Goal: Transaction & Acquisition: Purchase product/service

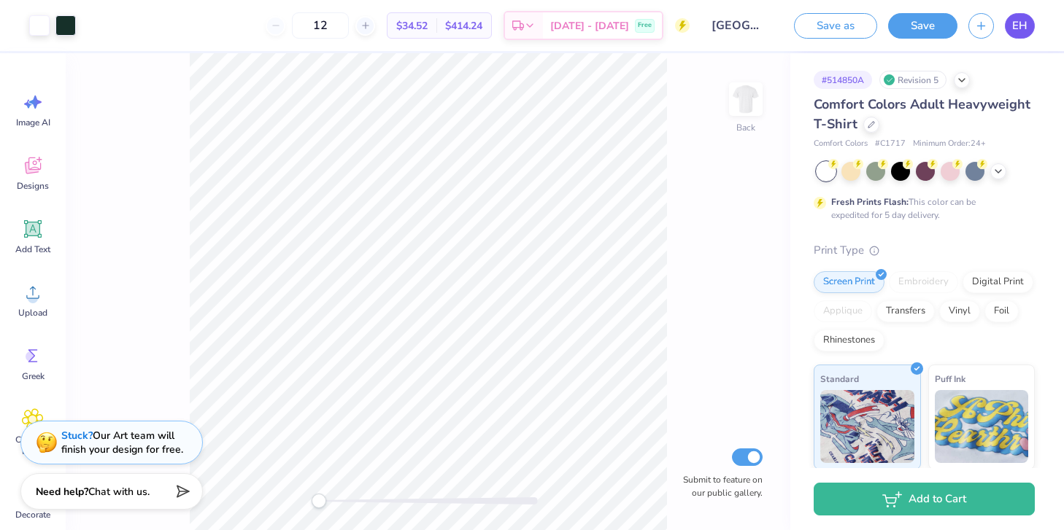
click at [1014, 25] on span "EH" at bounding box center [1019, 26] width 15 height 17
click at [45, 28] on div at bounding box center [39, 24] width 20 height 20
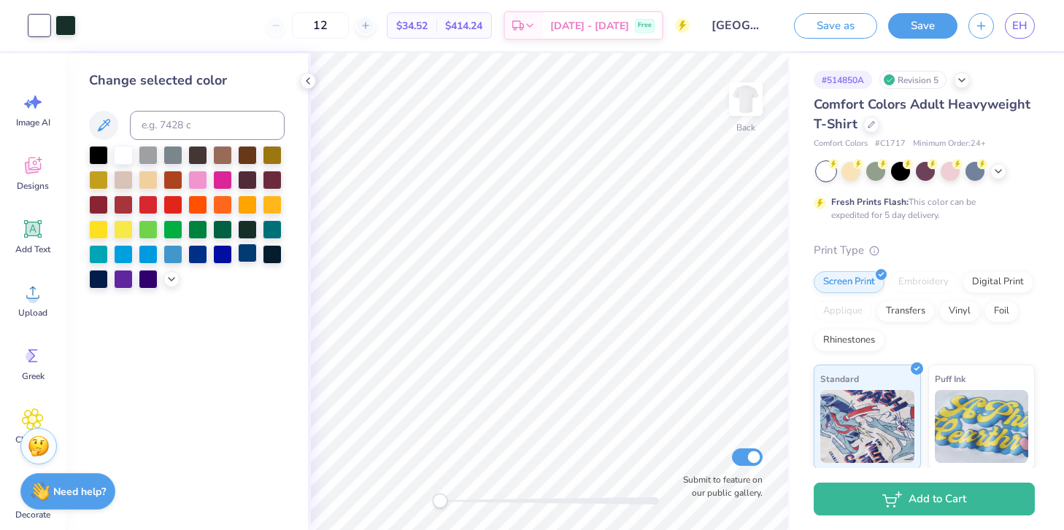
click at [247, 251] on div at bounding box center [247, 253] width 19 height 19
click at [66, 30] on div at bounding box center [65, 24] width 20 height 20
click at [174, 205] on div at bounding box center [172, 203] width 19 height 19
click at [239, 233] on div at bounding box center [247, 228] width 19 height 19
click at [31, 28] on div at bounding box center [39, 24] width 20 height 20
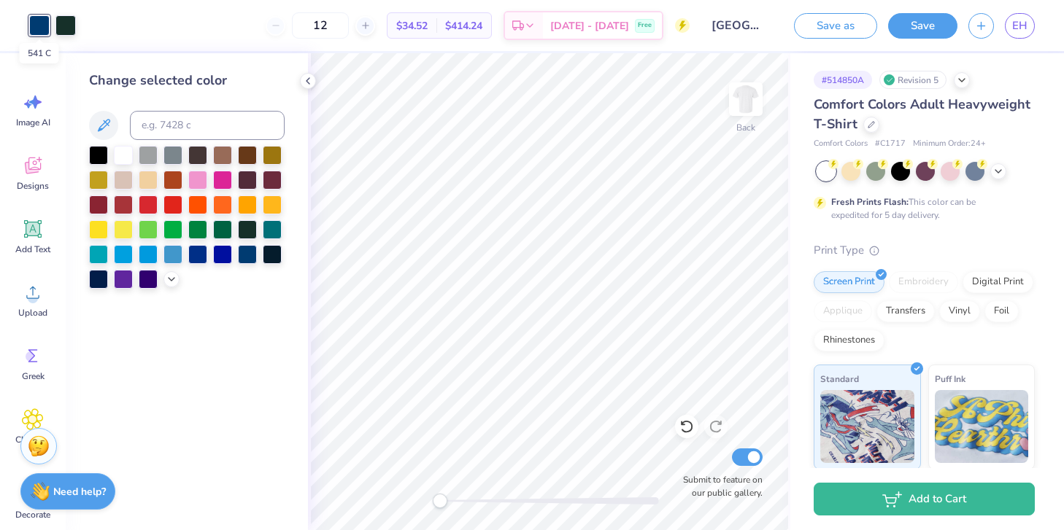
click at [36, 26] on div at bounding box center [39, 25] width 20 height 20
click at [248, 238] on div at bounding box center [247, 228] width 19 height 19
click at [131, 154] on div at bounding box center [123, 153] width 19 height 19
click at [68, 25] on div "12 $30.57 Per Item $366.84 Total Est. Delivery [DATE] - [DATE] Free" at bounding box center [375, 25] width 629 height 51
click at [691, 428] on icon at bounding box center [686, 427] width 12 height 13
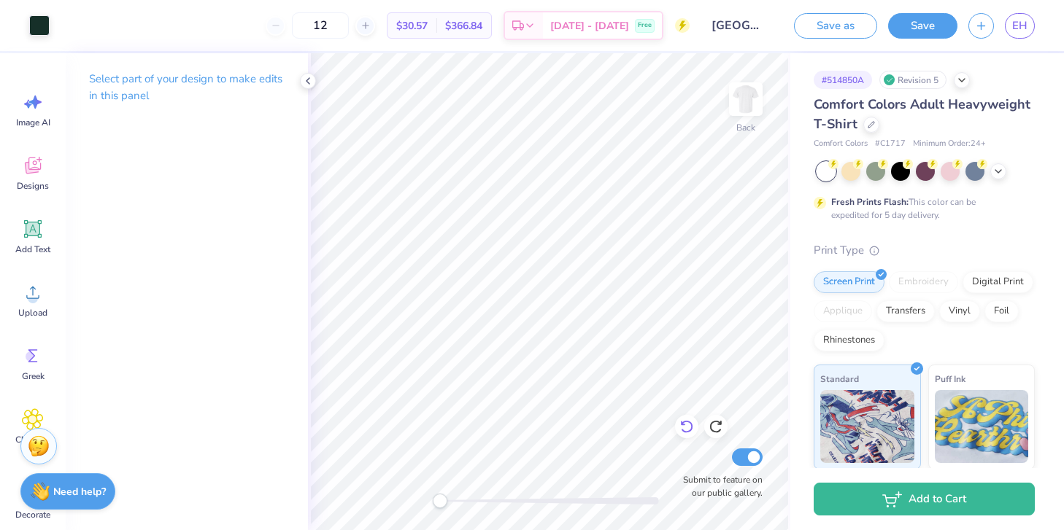
click at [691, 428] on icon at bounding box center [686, 427] width 12 height 13
click at [31, 26] on div at bounding box center [39, 24] width 20 height 20
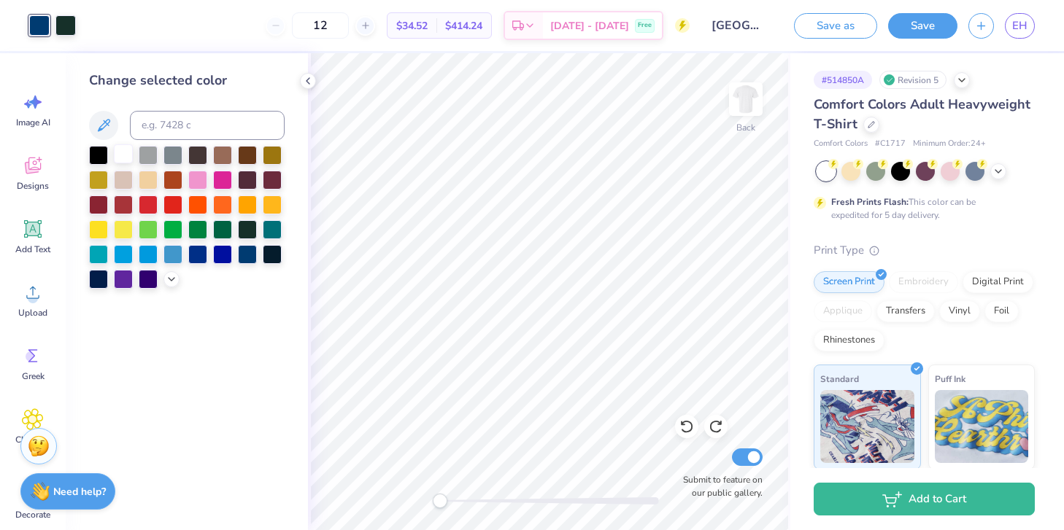
click at [123, 155] on div at bounding box center [123, 153] width 19 height 19
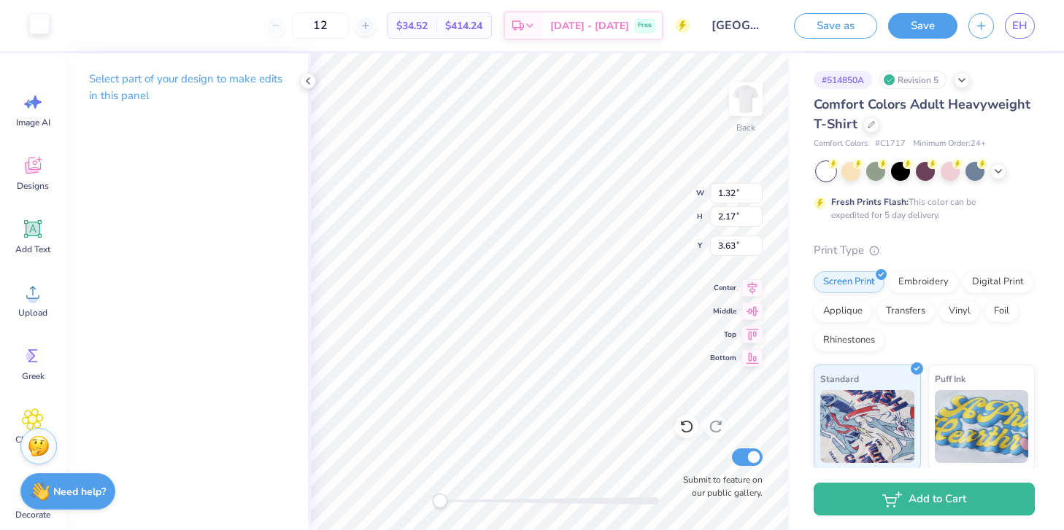
click at [44, 36] on div "Art colors" at bounding box center [25, 25] width 50 height 51
click at [42, 34] on div at bounding box center [39, 24] width 20 height 20
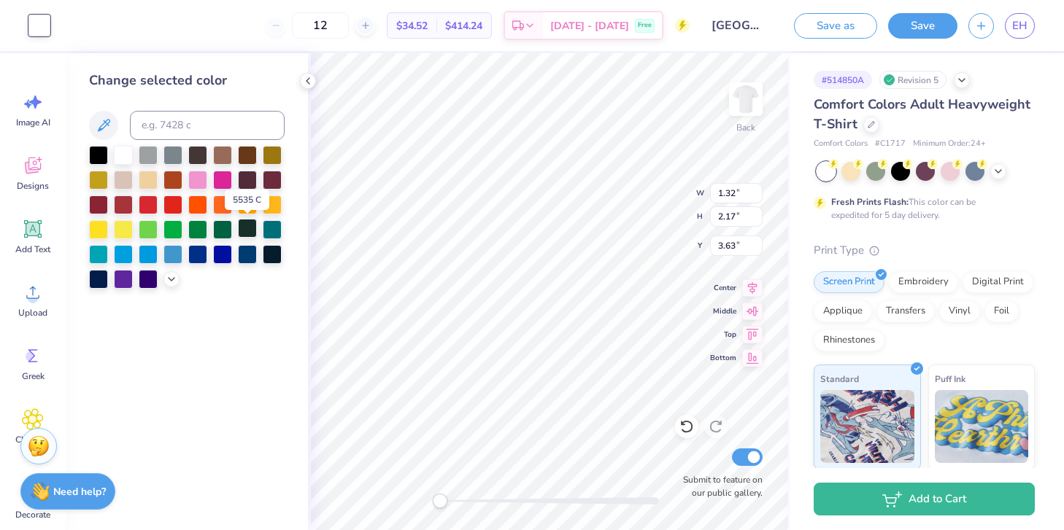
click at [245, 233] on div at bounding box center [247, 228] width 19 height 19
click at [248, 224] on div at bounding box center [247, 228] width 19 height 19
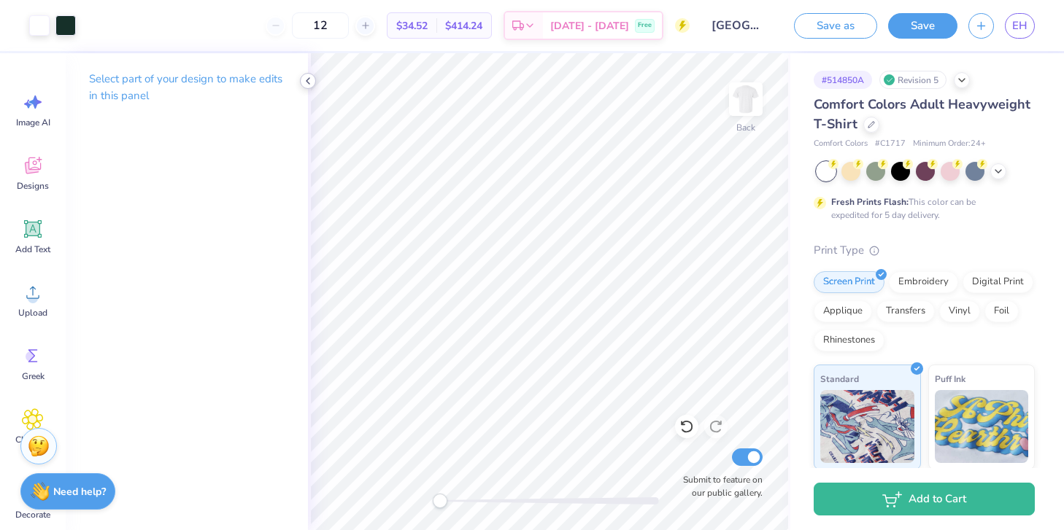
click at [306, 80] on polyline at bounding box center [307, 81] width 3 height 6
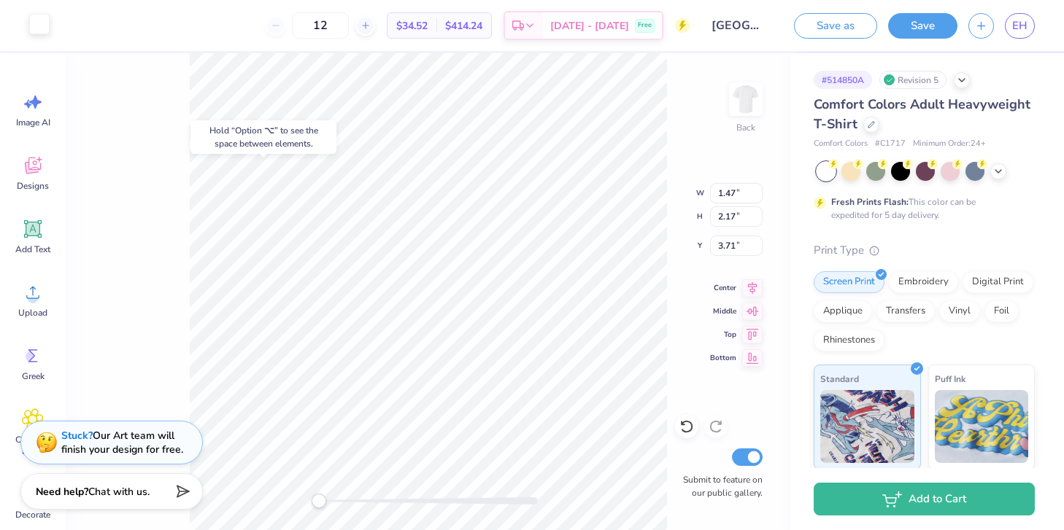
click at [34, 34] on div at bounding box center [39, 24] width 20 height 20
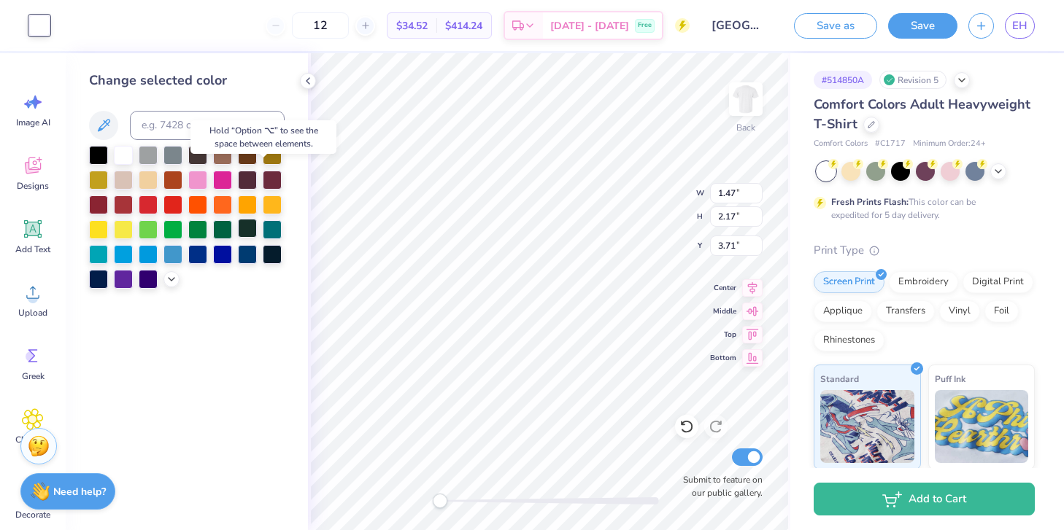
click at [252, 229] on div at bounding box center [247, 228] width 19 height 19
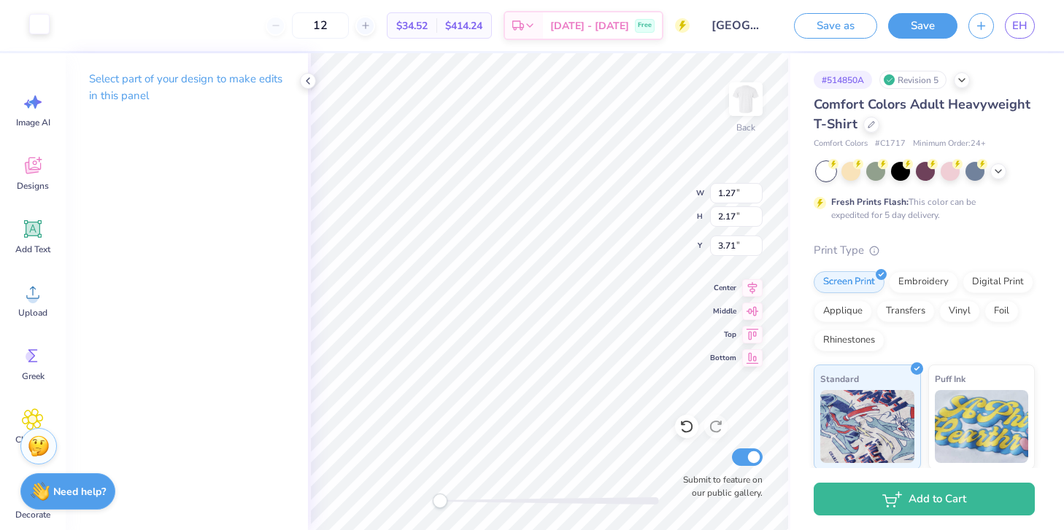
click at [42, 31] on div at bounding box center [39, 24] width 20 height 20
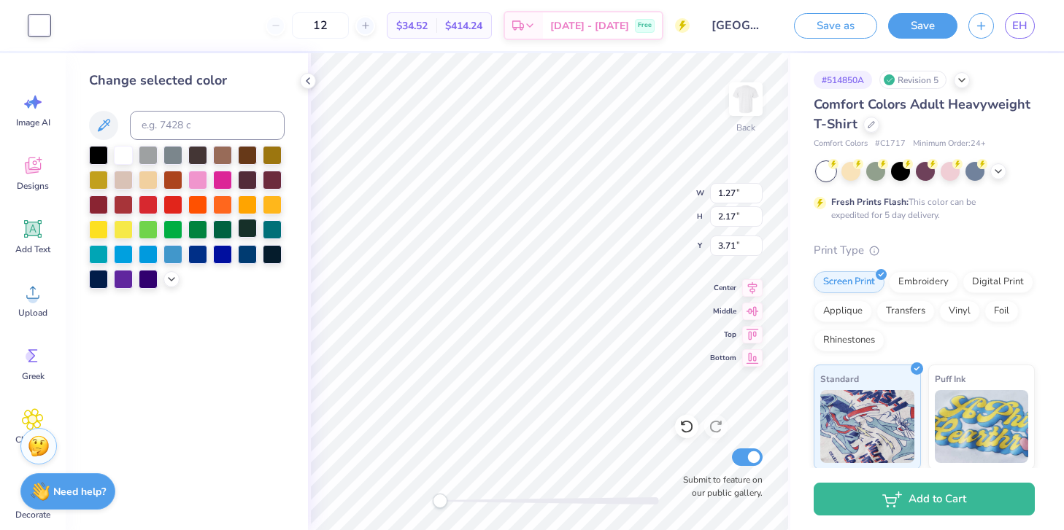
click at [250, 231] on div at bounding box center [247, 228] width 19 height 19
type input "1.47"
type input "3.63"
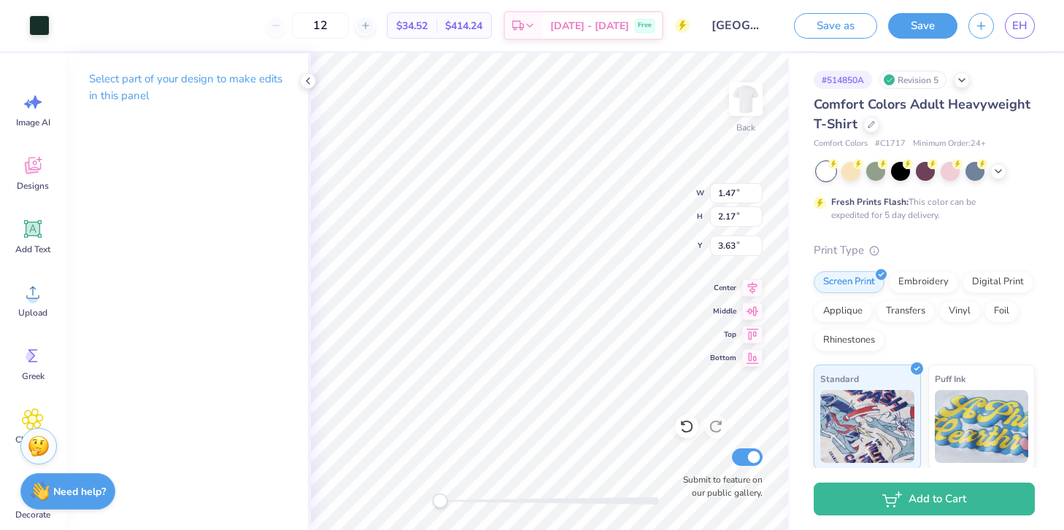
type input "1.22"
type input "3.71"
click at [45, 18] on div at bounding box center [39, 24] width 20 height 20
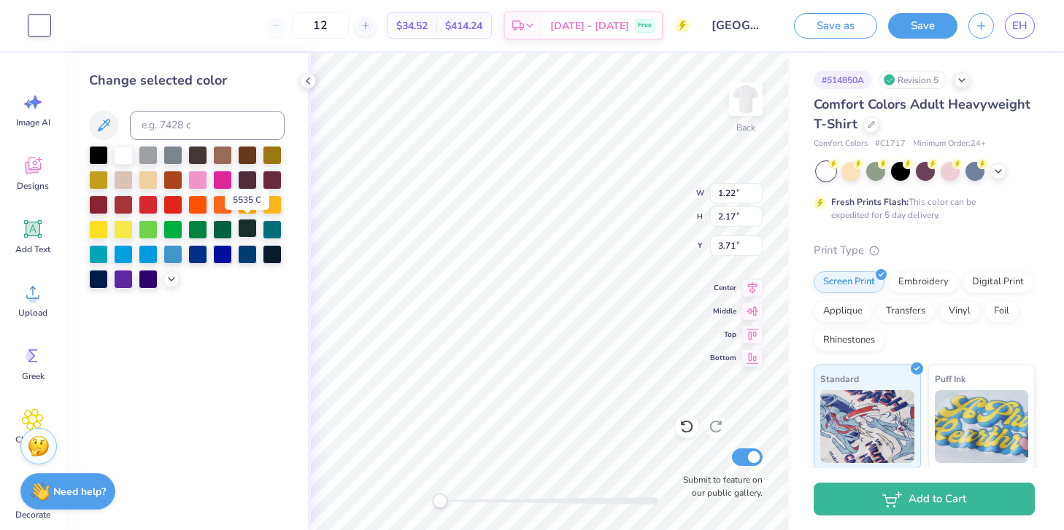
click at [244, 232] on div at bounding box center [247, 228] width 19 height 19
click at [304, 79] on icon at bounding box center [308, 81] width 12 height 12
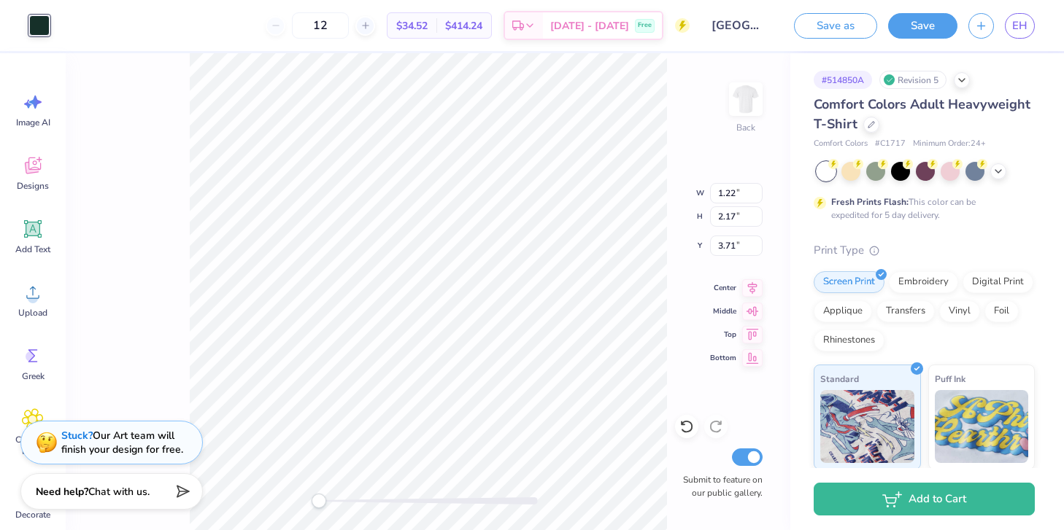
type input "1.47"
type input "3.42"
type input "10.96"
type input "6.96"
type input "9.07"
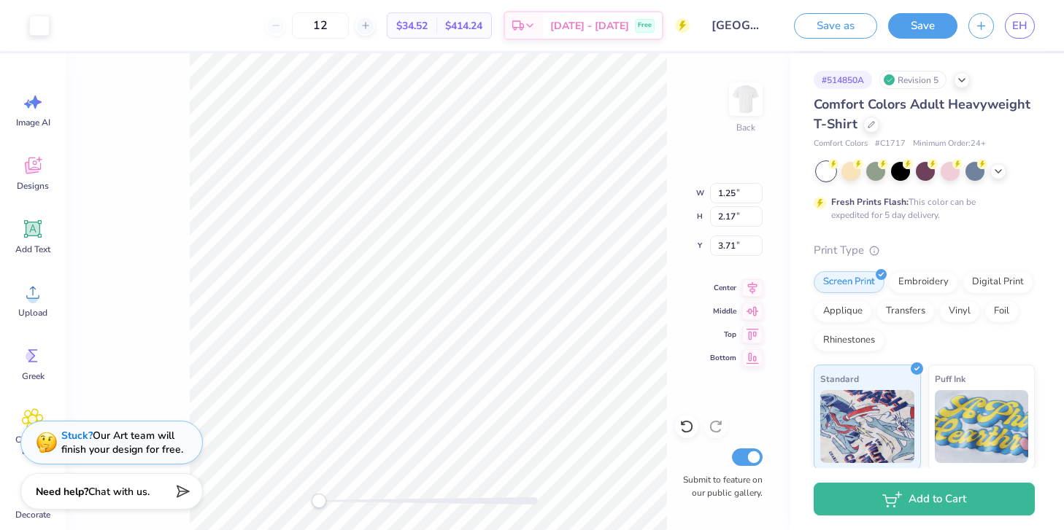
type input "1.28"
type input "2.00"
type input "6.29"
click at [38, 31] on div at bounding box center [39, 24] width 20 height 20
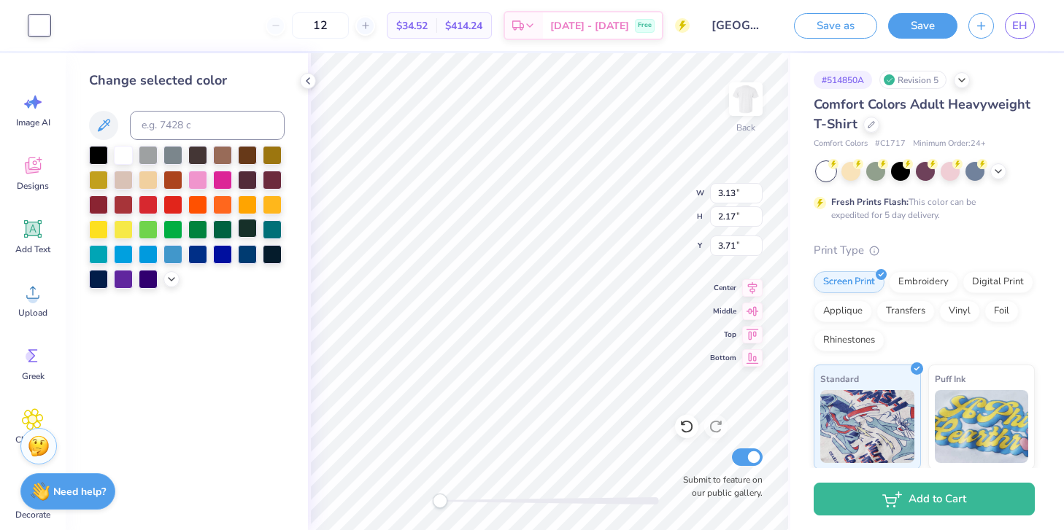
click at [249, 226] on div at bounding box center [247, 228] width 19 height 19
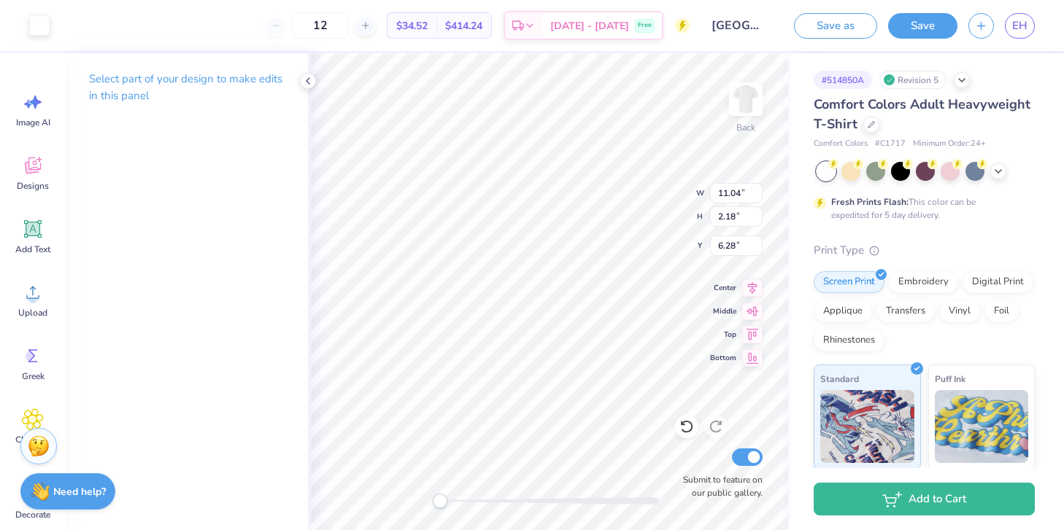
click at [49, 34] on div at bounding box center [39, 25] width 20 height 20
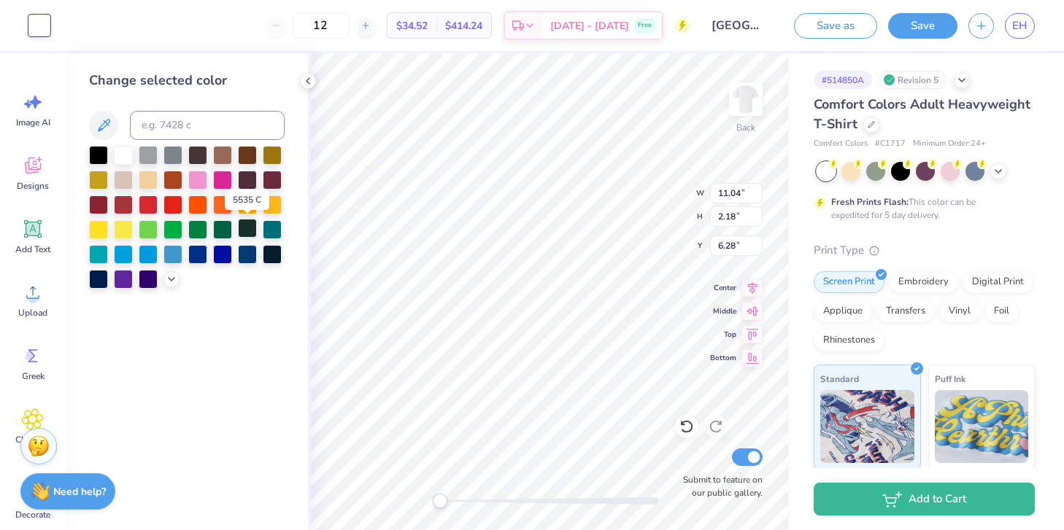
click at [245, 233] on div at bounding box center [247, 228] width 19 height 19
click at [303, 87] on div at bounding box center [308, 81] width 16 height 16
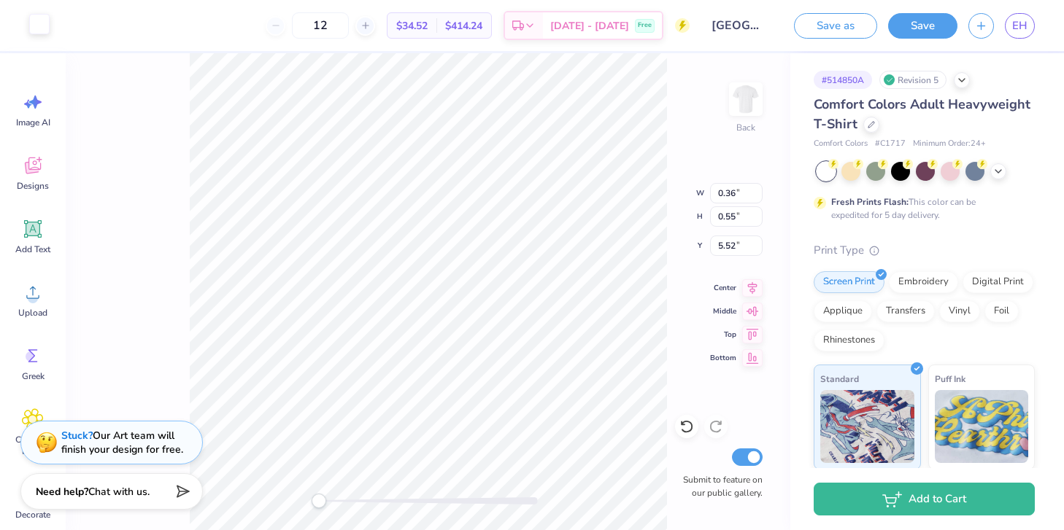
click at [38, 22] on div at bounding box center [39, 24] width 20 height 20
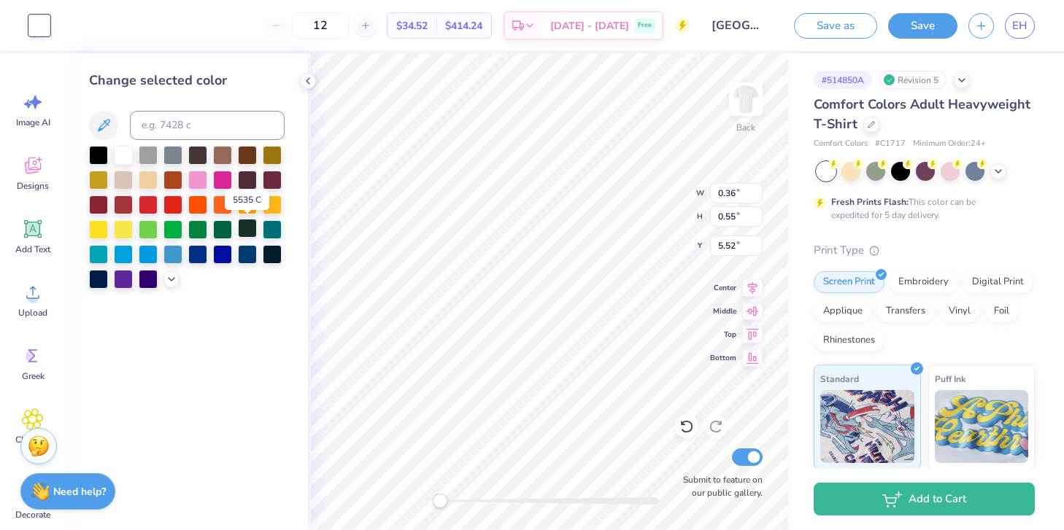
click at [243, 228] on div at bounding box center [247, 228] width 19 height 19
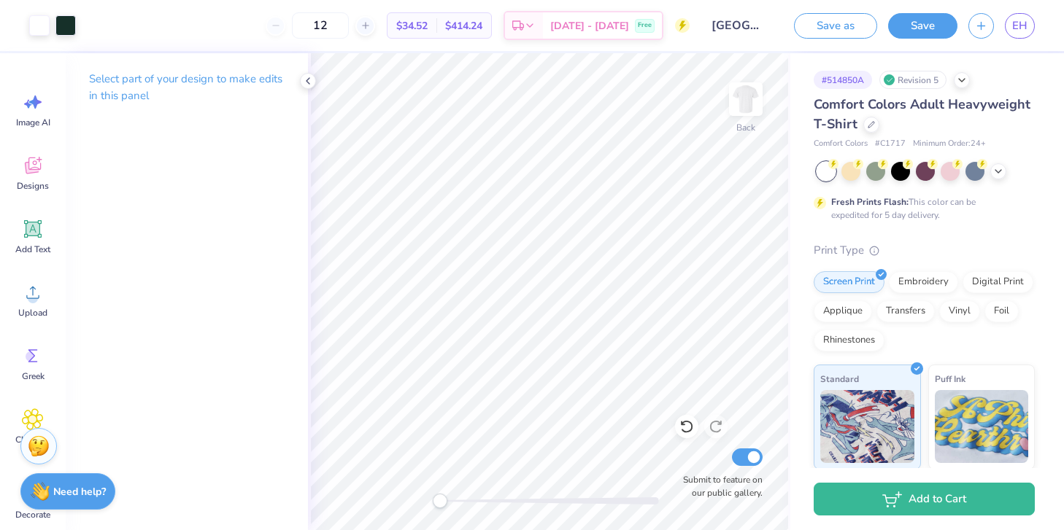
click at [306, 69] on div "Select part of your design to make edits in this panel" at bounding box center [187, 93] width 242 height 80
click at [302, 70] on div "Select part of your design to make edits in this panel" at bounding box center [187, 93] width 242 height 80
click at [300, 80] on div at bounding box center [308, 81] width 16 height 16
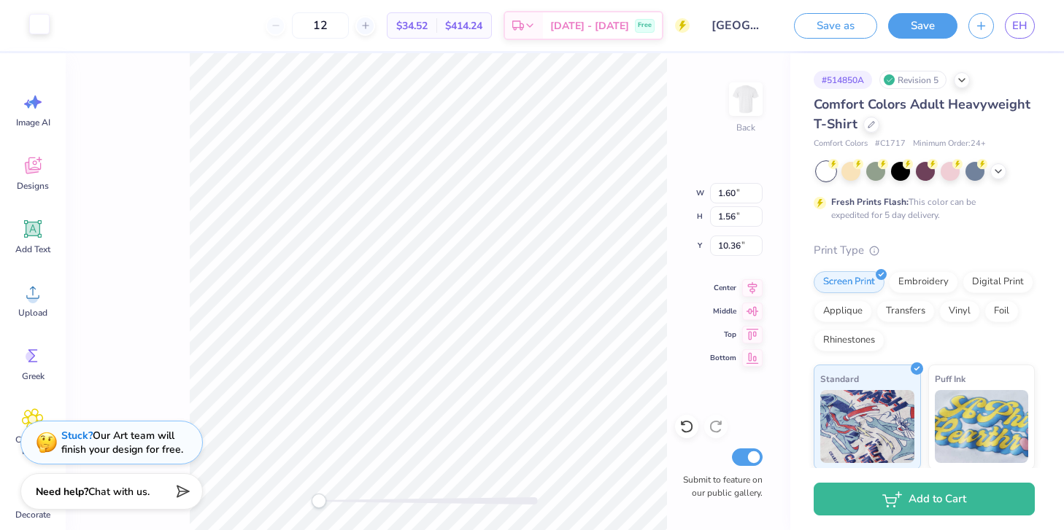
click at [42, 33] on div at bounding box center [39, 24] width 20 height 20
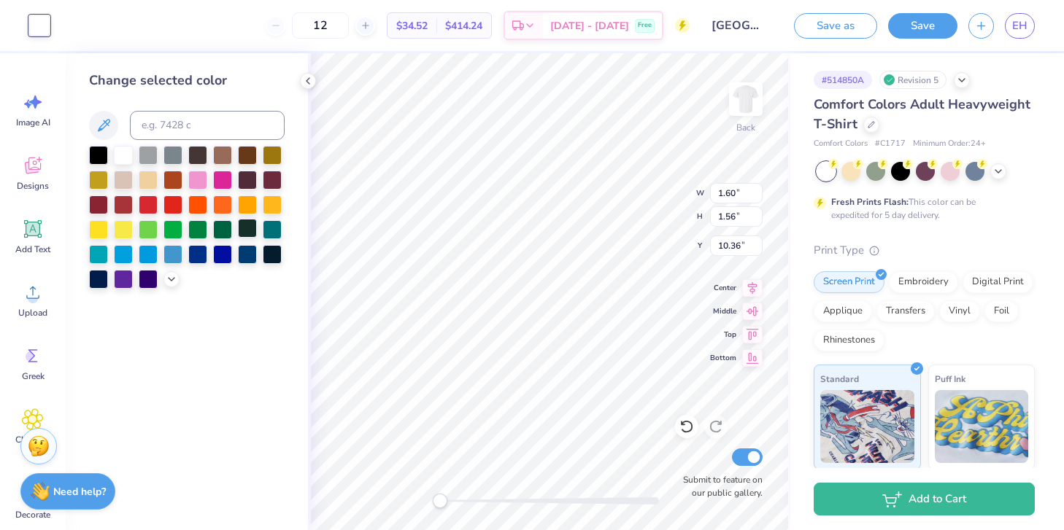
click at [244, 228] on div at bounding box center [247, 228] width 19 height 19
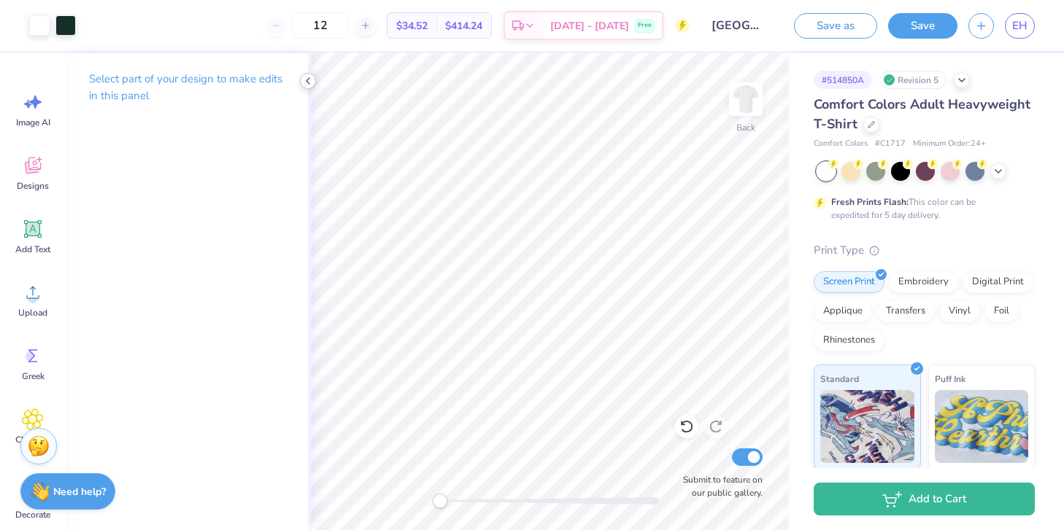
click at [304, 75] on icon at bounding box center [308, 81] width 12 height 12
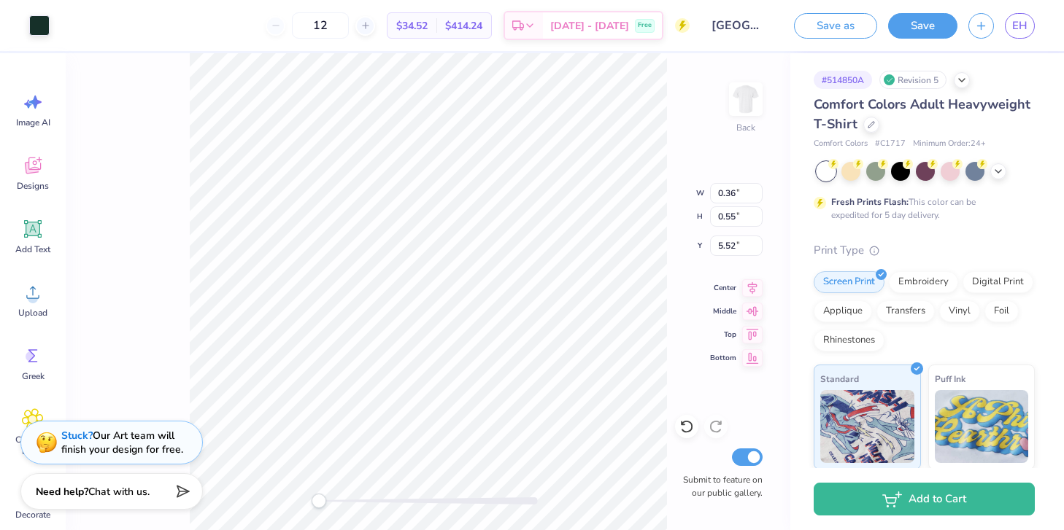
click at [167, 68] on div "Back W 0.36 0.36 " H 0.55 0.55 " Y 5.52 5.52 " Center Middle Top Bottom Submit …" at bounding box center [428, 291] width 725 height 477
click at [39, 23] on div at bounding box center [39, 24] width 20 height 20
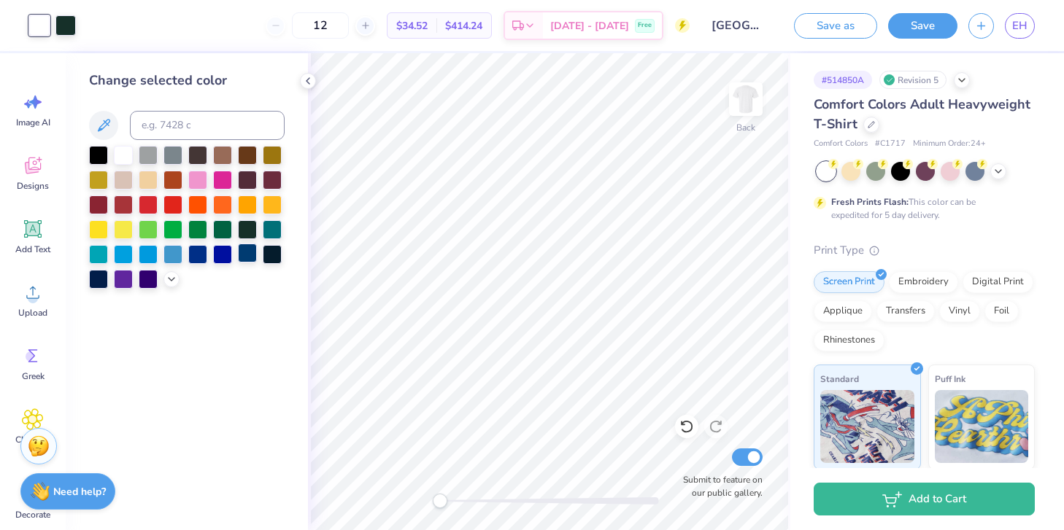
click at [246, 251] on div at bounding box center [247, 253] width 19 height 19
click at [58, 34] on div at bounding box center [65, 24] width 20 height 20
click at [145, 202] on div at bounding box center [148, 203] width 19 height 19
click at [304, 84] on icon at bounding box center [308, 81] width 12 height 12
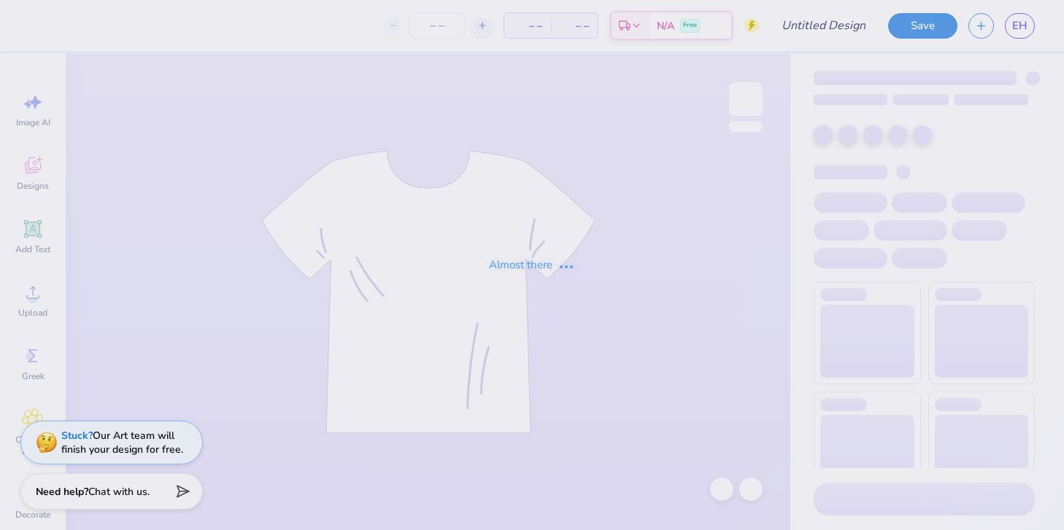
type input "[GEOGRAPHIC_DATA][US_STATE] : [PERSON_NAME]"
type input "12"
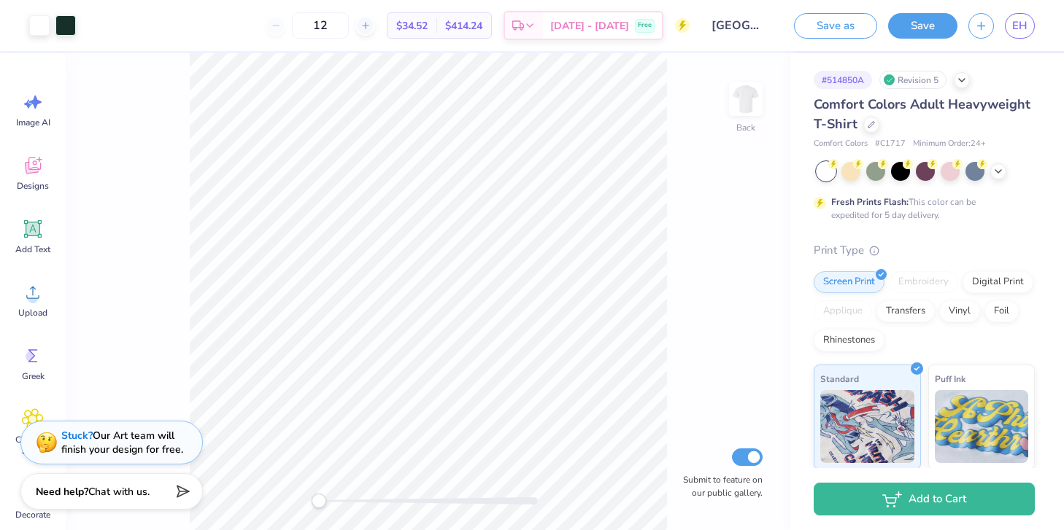
click at [27, 30] on div "Art colors" at bounding box center [38, 25] width 76 height 51
click at [41, 29] on div at bounding box center [39, 24] width 20 height 20
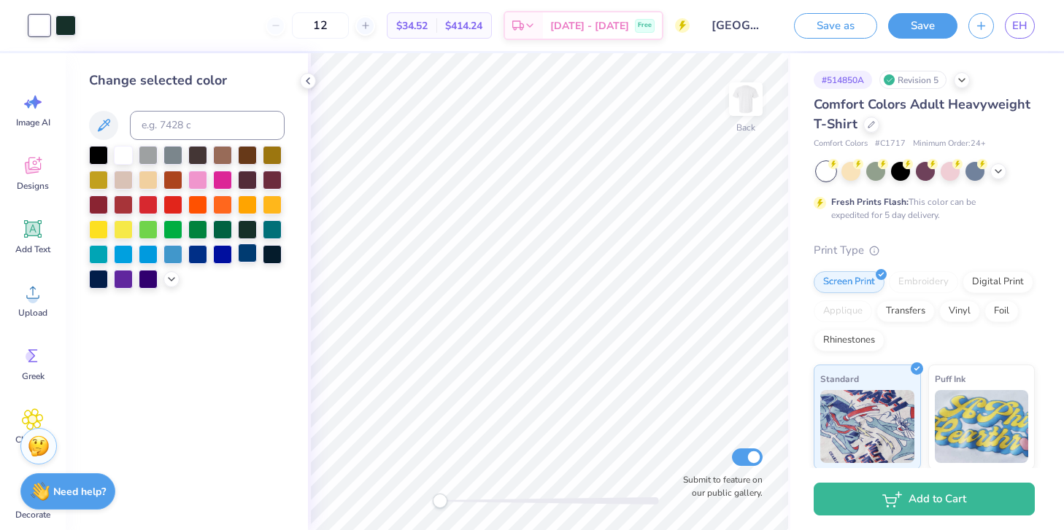
click at [239, 256] on div at bounding box center [247, 253] width 19 height 19
click at [177, 205] on div at bounding box center [172, 203] width 19 height 19
click at [69, 27] on div at bounding box center [65, 24] width 20 height 20
click at [254, 260] on div at bounding box center [247, 253] width 19 height 19
click at [311, 82] on icon at bounding box center [308, 81] width 12 height 12
